Goal: Information Seeking & Learning: Learn about a topic

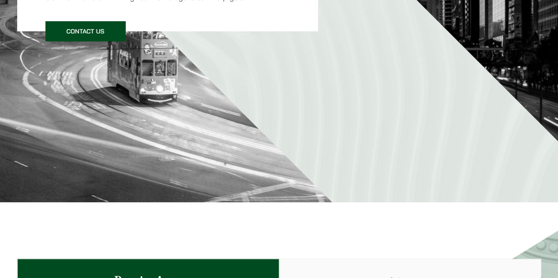
scroll to position [240, 0]
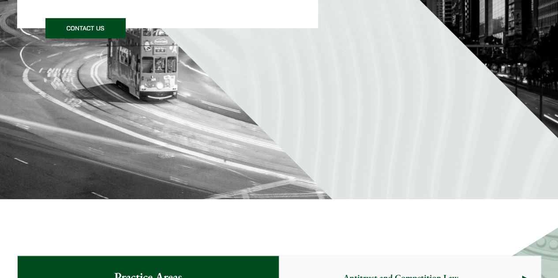
click at [71, 24] on link "Contact Us" at bounding box center [85, 28] width 80 height 20
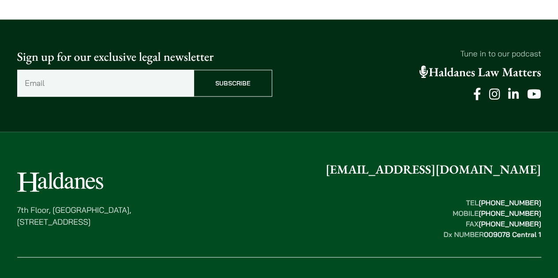
scroll to position [759, 0]
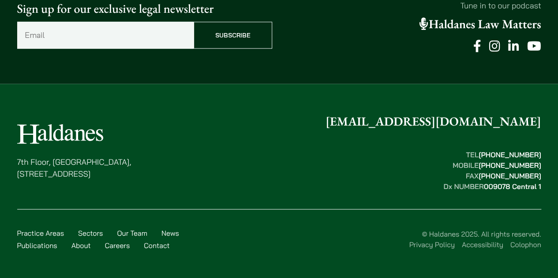
drag, startPoint x: 397, startPoint y: 123, endPoint x: 552, endPoint y: 136, distance: 155.8
click at [552, 136] on div "7th Floor, Ruttonjee House, 11 Duddell Street, Central, Hong Kong enquiries@hal…" at bounding box center [279, 185] width 556 height 146
click at [139, 232] on link "Our Team" at bounding box center [132, 232] width 30 height 9
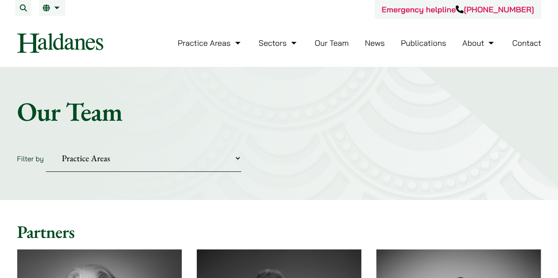
click at [138, 169] on select "Practice Areas Antitrust and Competition Civil Litigation & Dispute Resolution …" at bounding box center [143, 158] width 195 height 27
click at [0, 65] on header "Emergency helpline +852 9763 5524 Practice Areas Antitrust and Competition Law …" at bounding box center [279, 33] width 558 height 67
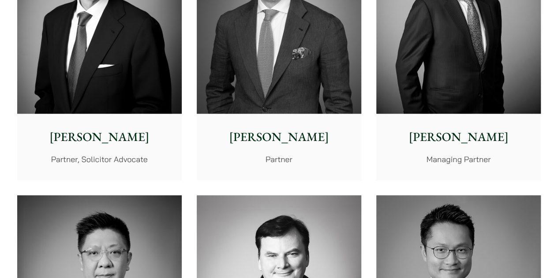
scroll to position [342, 0]
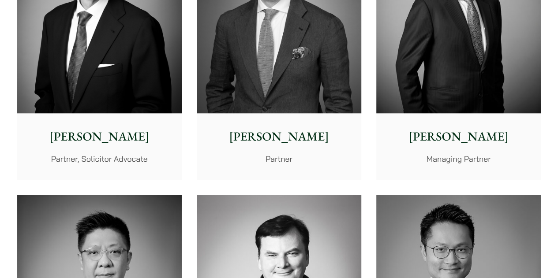
click at [54, 132] on p "Jonathan Midgley" at bounding box center [99, 136] width 150 height 19
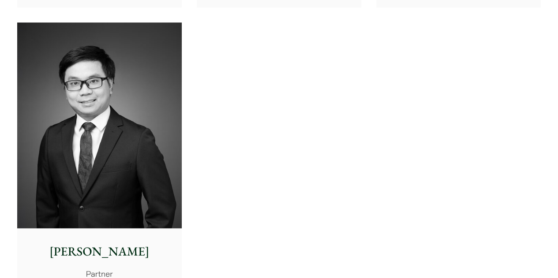
scroll to position [1951, 0]
click at [117, 99] on img at bounding box center [99, 125] width 164 height 206
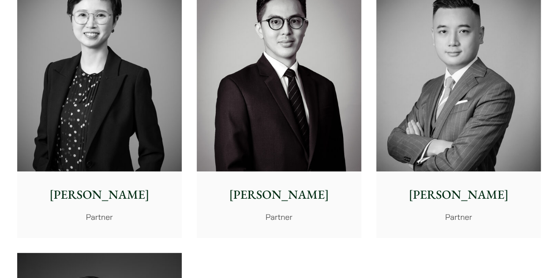
scroll to position [1717, 0]
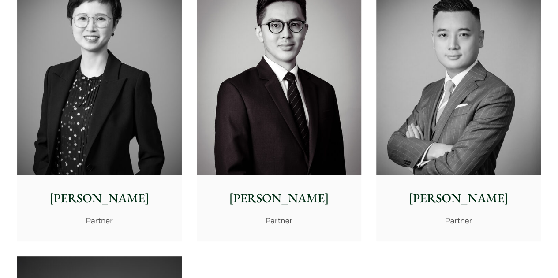
click at [472, 119] on img at bounding box center [458, 72] width 164 height 206
click at [289, 118] on img at bounding box center [279, 72] width 164 height 206
click at [137, 119] on img at bounding box center [99, 72] width 164 height 206
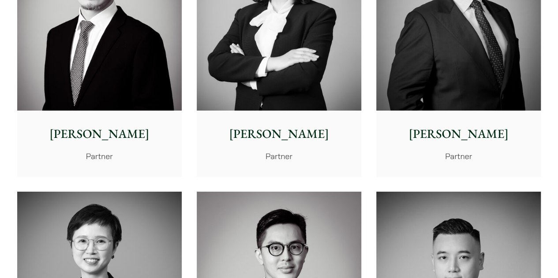
scroll to position [1493, 0]
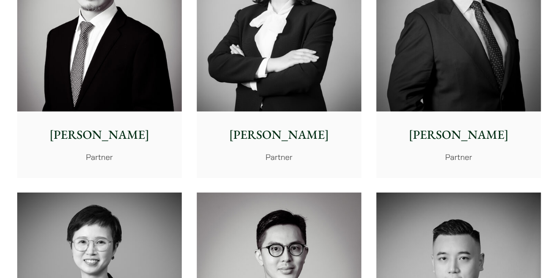
click at [463, 113] on div "Paul Wang Partner" at bounding box center [458, 145] width 164 height 66
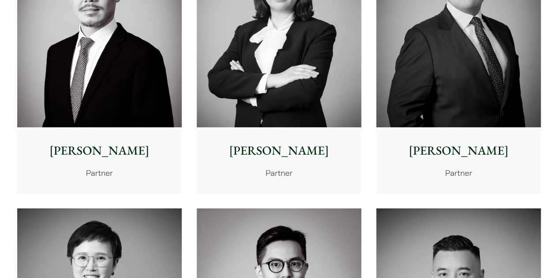
click at [282, 90] on img at bounding box center [279, 25] width 164 height 206
click at [101, 132] on div "Willard Li Partner" at bounding box center [99, 160] width 164 height 66
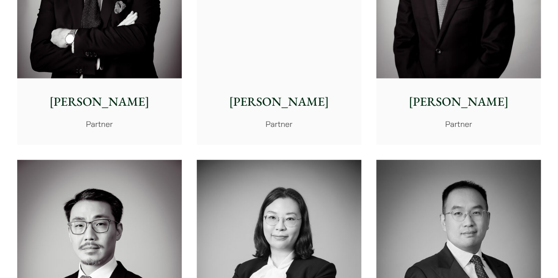
scroll to position [1237, 0]
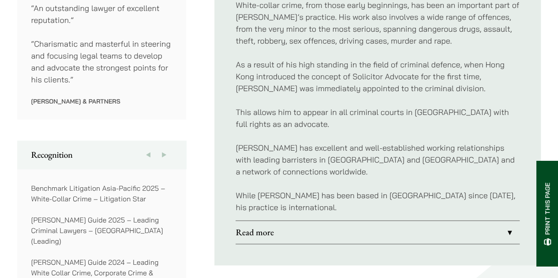
scroll to position [556, 0]
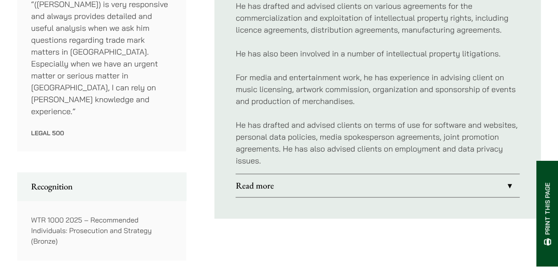
scroll to position [545, 0]
click at [295, 175] on link "Read more" at bounding box center [377, 186] width 284 height 23
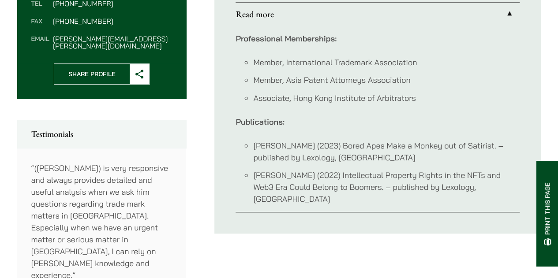
scroll to position [298, 0]
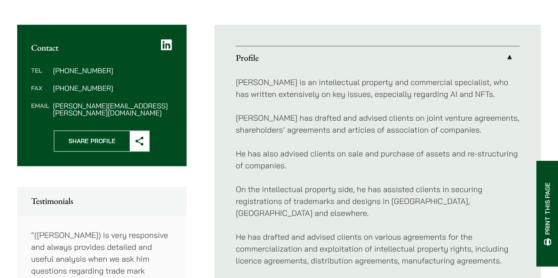
scroll to position [338, 0]
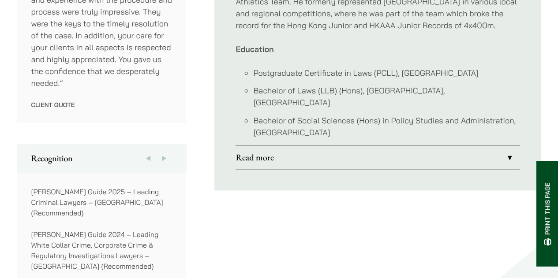
scroll to position [610, 0]
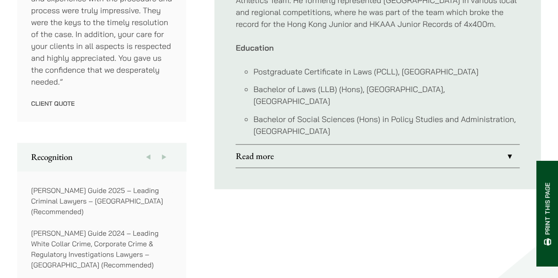
click at [303, 145] on link "Read more" at bounding box center [377, 156] width 284 height 23
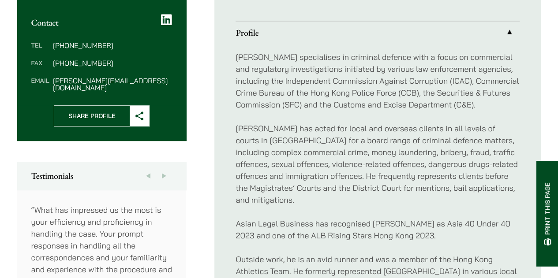
scroll to position [338, 0]
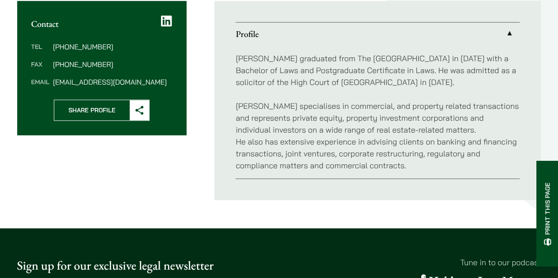
scroll to position [329, 0]
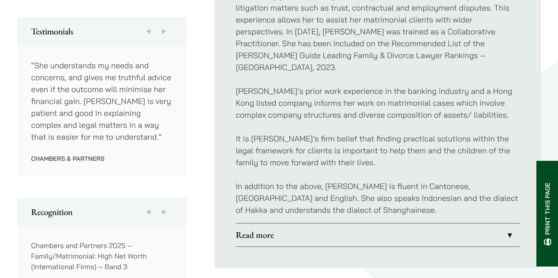
scroll to position [485, 0]
click at [274, 224] on link "Read more" at bounding box center [377, 234] width 284 height 23
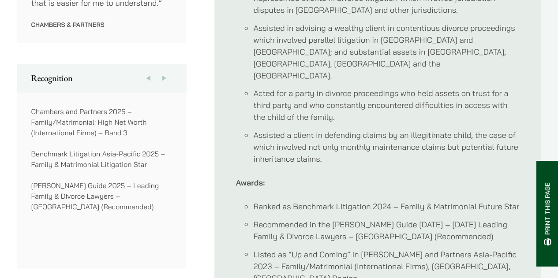
scroll to position [667, 0]
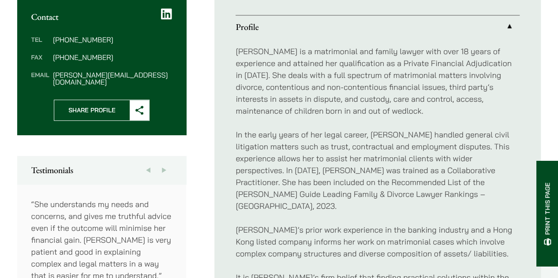
scroll to position [338, 0]
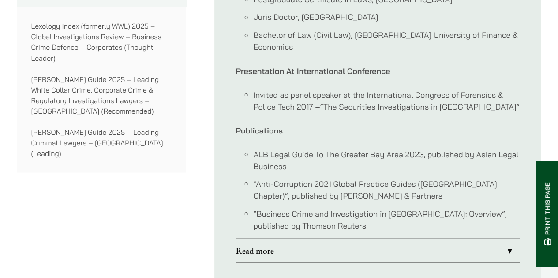
scroll to position [781, 0]
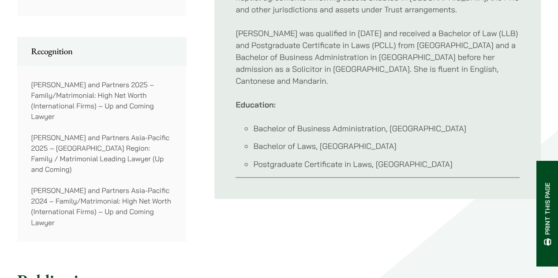
scroll to position [695, 0]
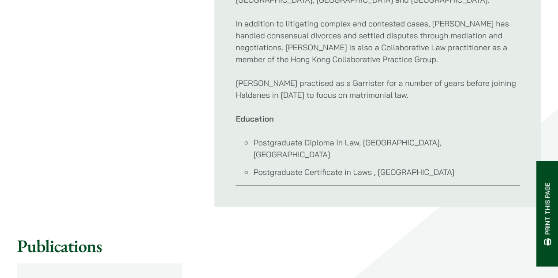
scroll to position [659, 0]
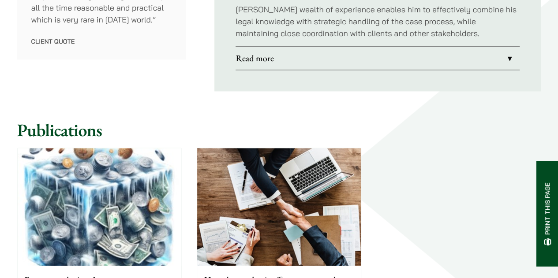
click at [401, 67] on link "Read more" at bounding box center [377, 58] width 284 height 23
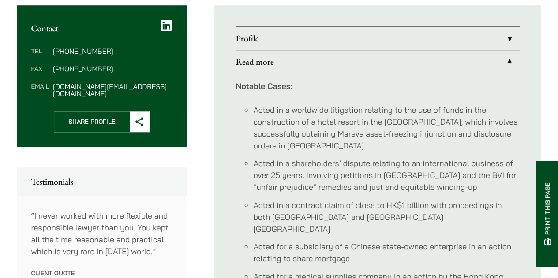
scroll to position [335, 0]
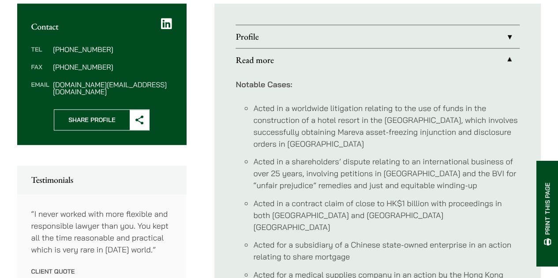
click at [349, 38] on link "Profile" at bounding box center [377, 36] width 284 height 23
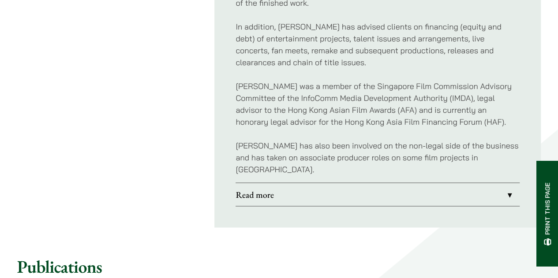
scroll to position [647, 0]
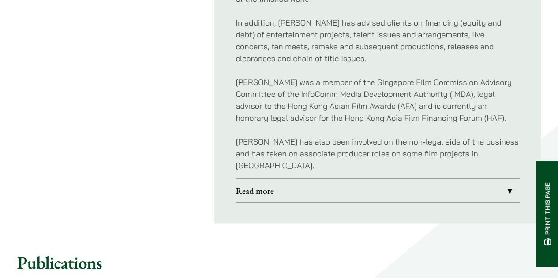
click at [288, 179] on link "Read more" at bounding box center [377, 190] width 284 height 23
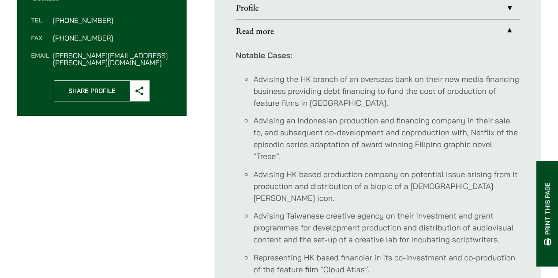
scroll to position [632, 0]
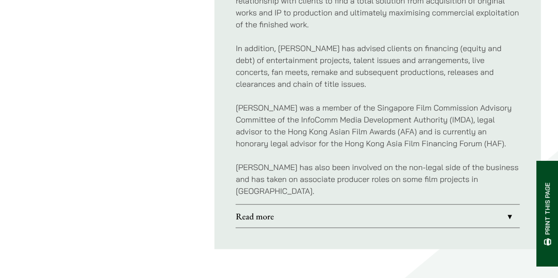
scroll to position [464, 0]
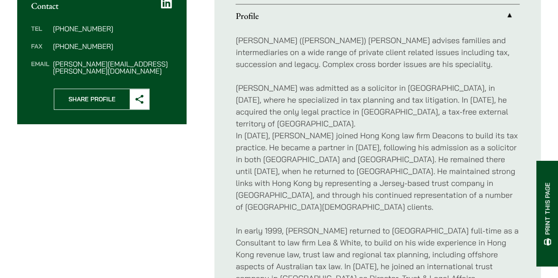
scroll to position [355, 0]
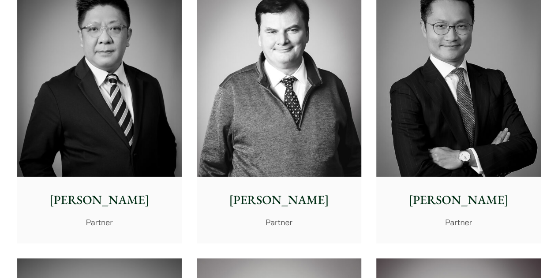
scroll to position [560, 0]
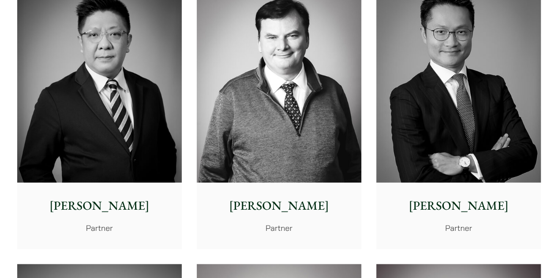
click at [487, 159] on img at bounding box center [458, 80] width 164 height 206
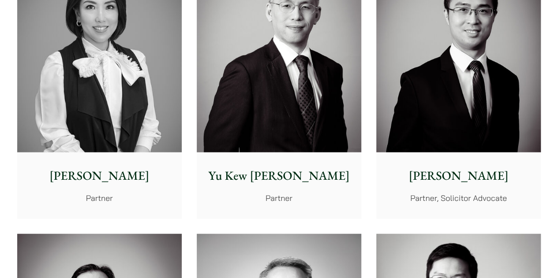
scroll to position [879, 0]
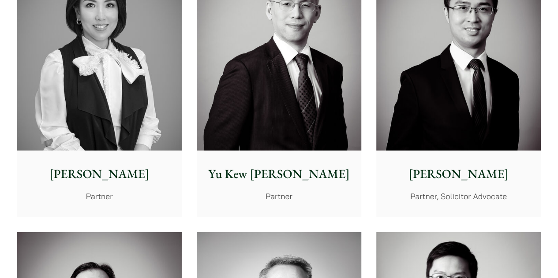
click at [306, 135] on img at bounding box center [279, 48] width 164 height 206
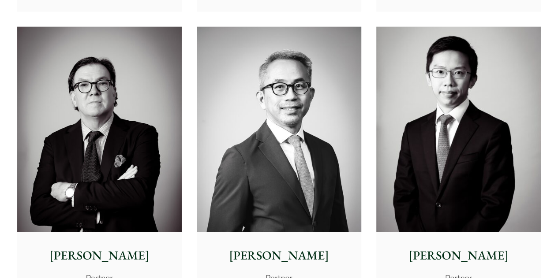
scroll to position [1096, 0]
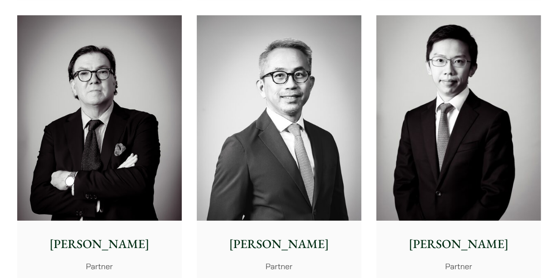
click at [85, 155] on img at bounding box center [99, 118] width 164 height 206
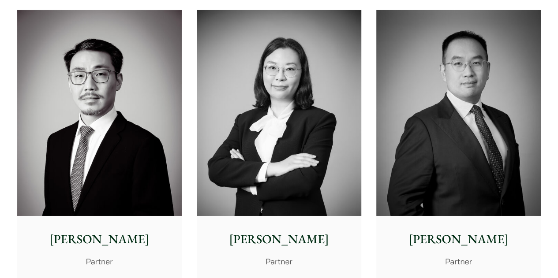
scroll to position [1393, 0]
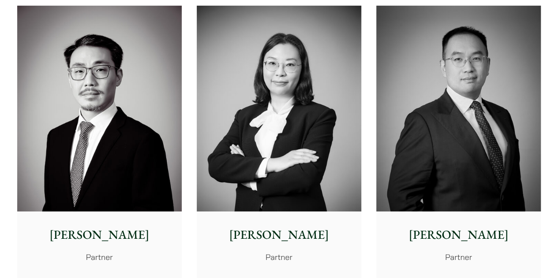
click at [116, 156] on img at bounding box center [99, 109] width 164 height 206
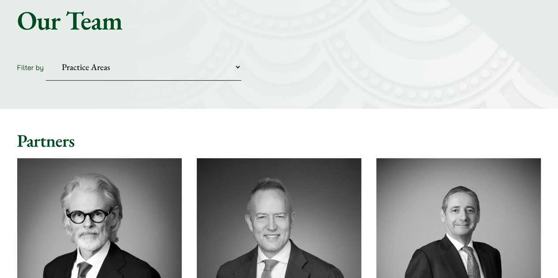
scroll to position [0, 0]
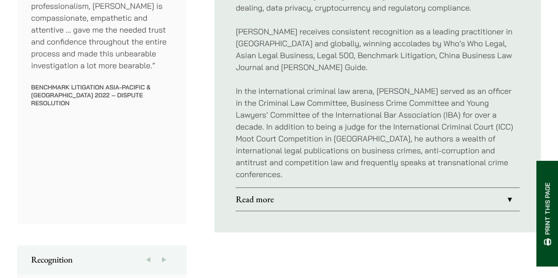
scroll to position [566, 0]
click at [286, 187] on link "Read more" at bounding box center [377, 198] width 284 height 23
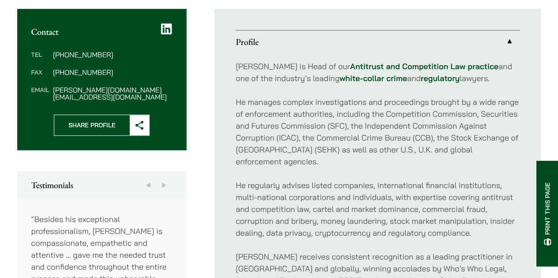
scroll to position [338, 0]
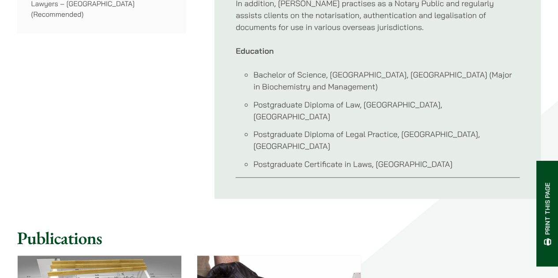
scroll to position [643, 0]
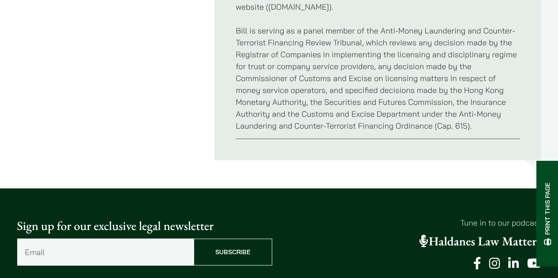
scroll to position [870, 0]
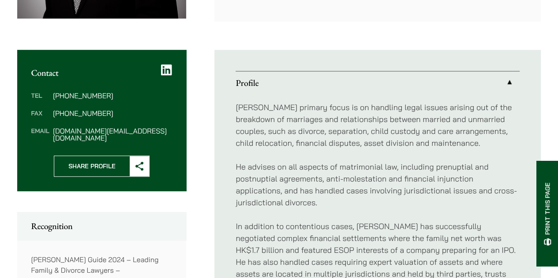
scroll to position [289, 0]
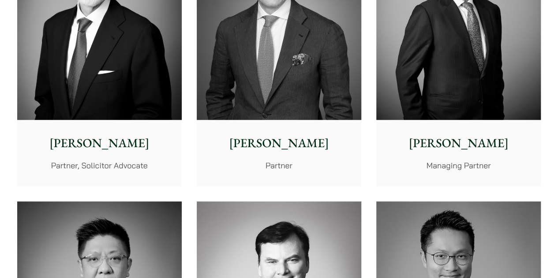
scroll to position [337, 0]
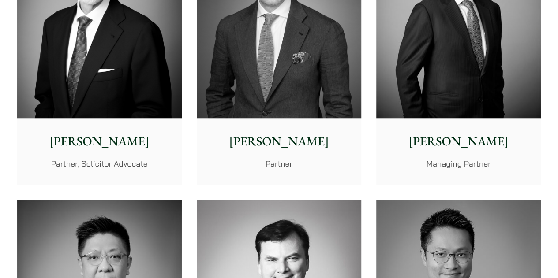
click at [326, 104] on img at bounding box center [279, 15] width 164 height 206
click at [421, 137] on p "[PERSON_NAME]" at bounding box center [458, 141] width 150 height 19
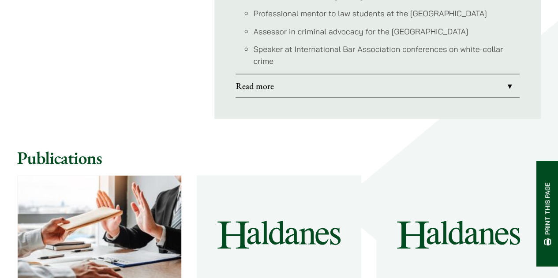
scroll to position [1008, 0]
click at [360, 78] on link "Read more" at bounding box center [377, 85] width 284 height 23
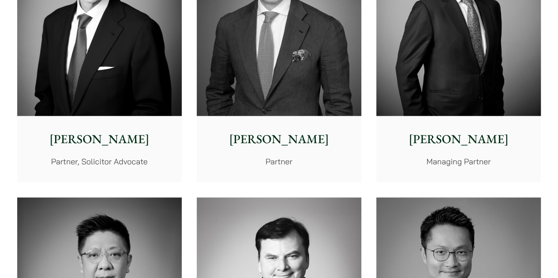
scroll to position [351, 0]
